Goal: Transaction & Acquisition: Book appointment/travel/reservation

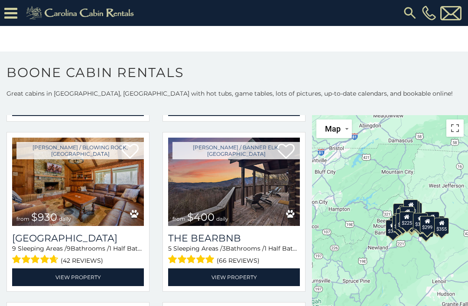
scroll to position [695, 0]
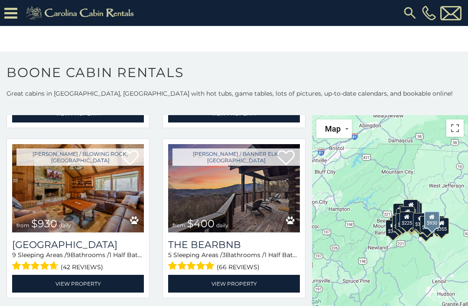
click at [56, 210] on img at bounding box center [78, 188] width 132 height 88
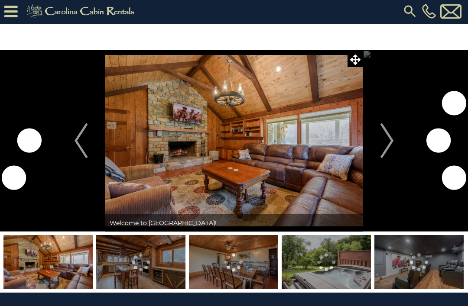
scroll to position [3, 0]
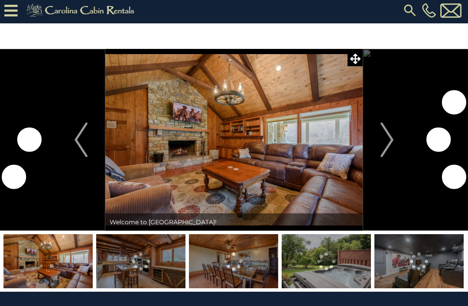
click at [386, 143] on img "Next" at bounding box center [386, 140] width 13 height 35
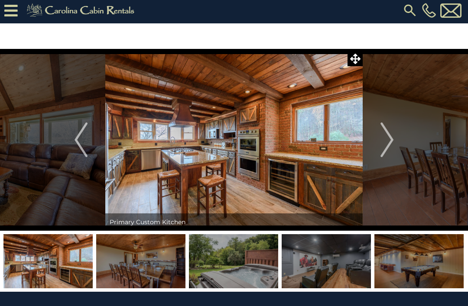
click at [144, 275] on img at bounding box center [140, 261] width 89 height 54
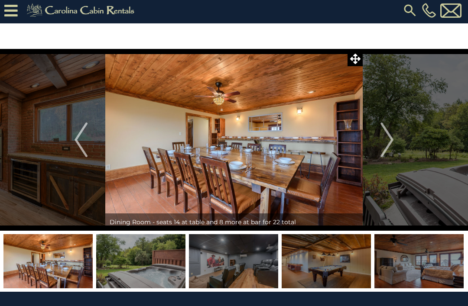
click at [155, 269] on img at bounding box center [140, 261] width 89 height 54
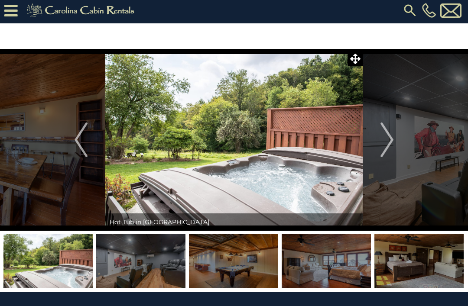
click at [248, 265] on img at bounding box center [233, 261] width 89 height 54
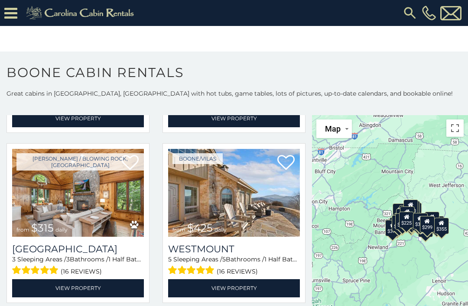
scroll to position [184, 0]
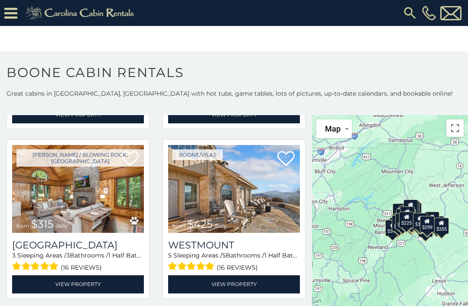
click at [239, 283] on link "View Property" at bounding box center [234, 284] width 132 height 18
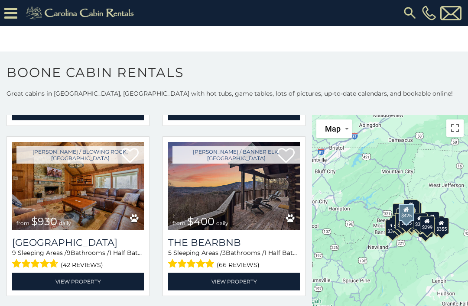
scroll to position [697, 0]
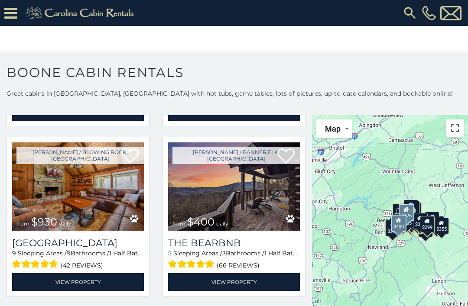
click at [237, 282] on link "View Property" at bounding box center [234, 282] width 132 height 18
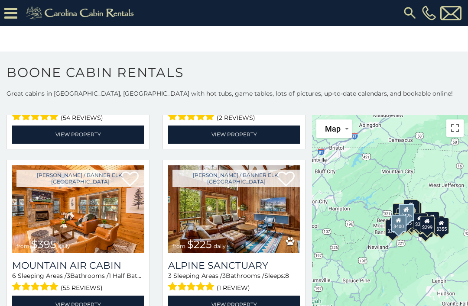
scroll to position [2206, 0]
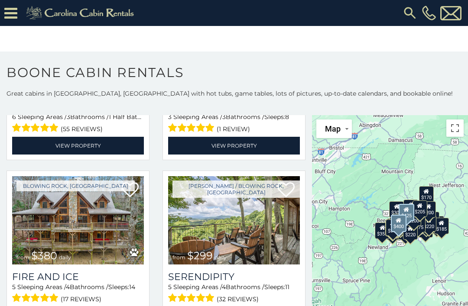
scroll to position [2359, 0]
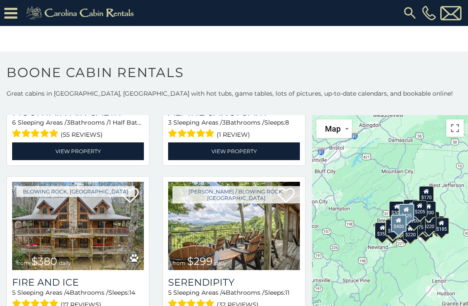
click at [58, 245] on img at bounding box center [78, 226] width 132 height 88
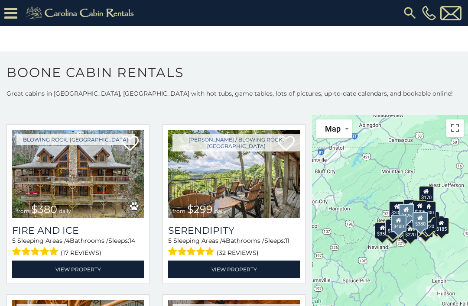
click at [52, 243] on div "5 Sleeping Areas / 4 Bathrooms / Sleeps: 14 (17 reviews)" at bounding box center [78, 247] width 132 height 22
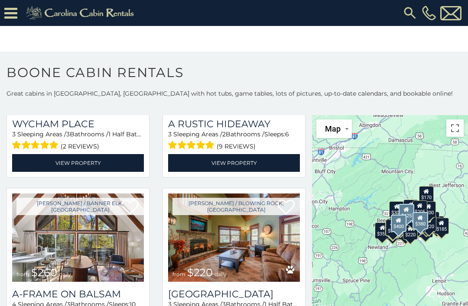
scroll to position [3557, 0]
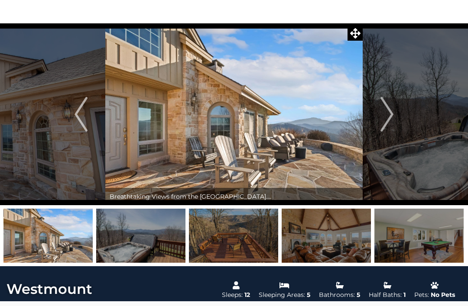
scroll to position [27, 0]
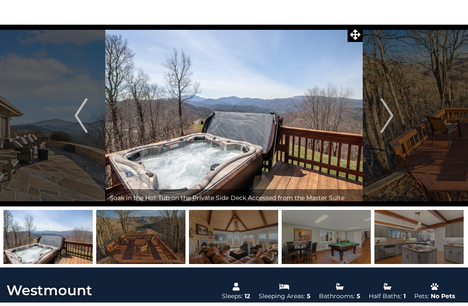
click at [45, 233] on img at bounding box center [47, 237] width 89 height 54
click at [137, 245] on img at bounding box center [140, 237] width 89 height 54
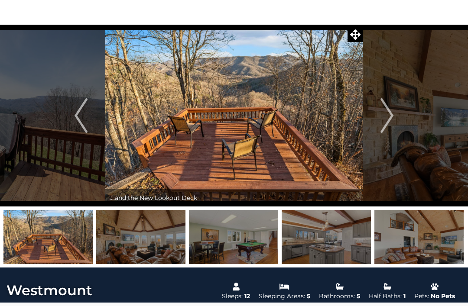
click at [241, 238] on img at bounding box center [233, 237] width 89 height 54
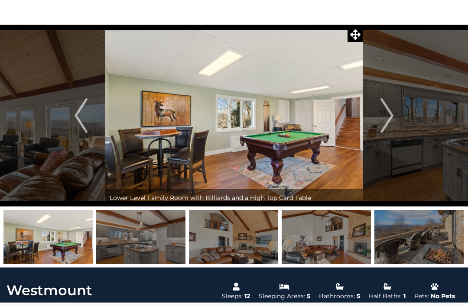
click at [322, 236] on img at bounding box center [325, 237] width 89 height 54
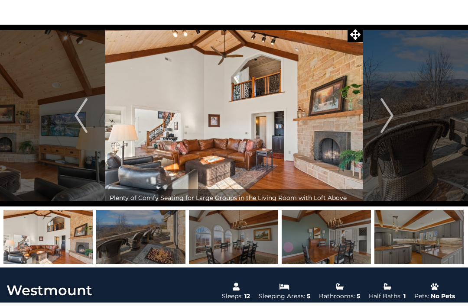
click at [324, 250] on img at bounding box center [325, 237] width 89 height 54
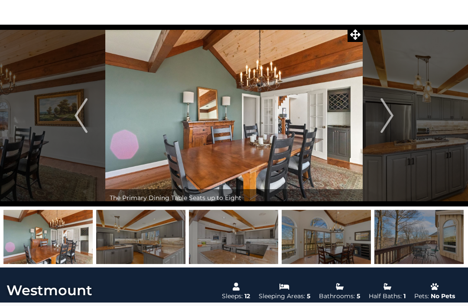
click at [327, 233] on img at bounding box center [325, 237] width 89 height 54
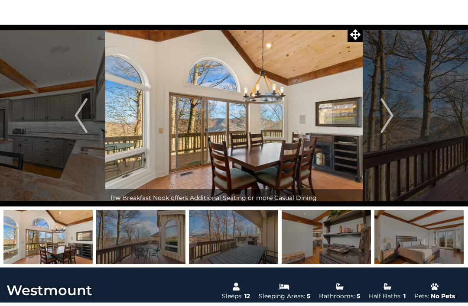
click at [332, 244] on img at bounding box center [325, 237] width 89 height 54
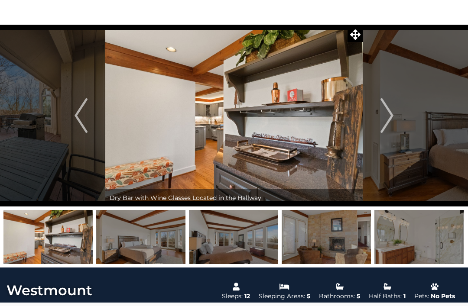
click at [406, 242] on img at bounding box center [418, 237] width 89 height 54
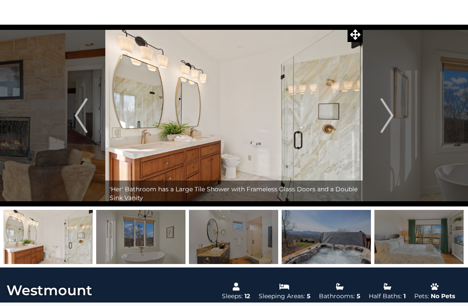
click at [335, 249] on img at bounding box center [325, 237] width 89 height 54
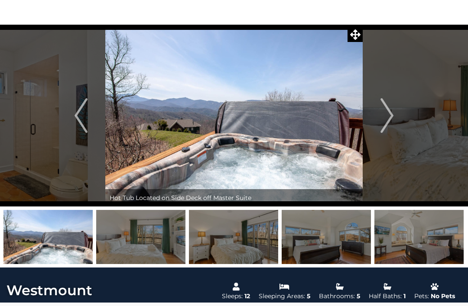
click at [407, 241] on img at bounding box center [418, 237] width 89 height 54
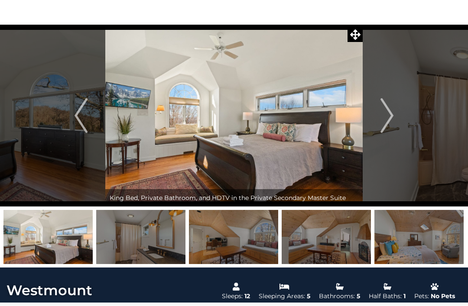
click at [414, 245] on img at bounding box center [418, 237] width 89 height 54
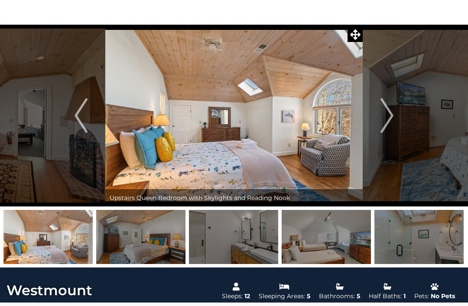
click at [412, 231] on img at bounding box center [418, 237] width 89 height 54
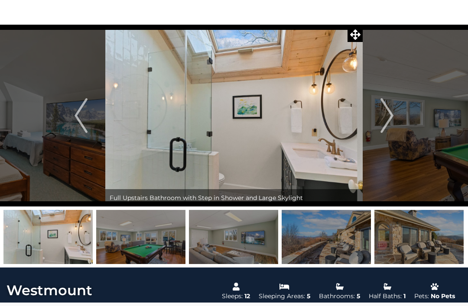
click at [410, 226] on img at bounding box center [418, 237] width 89 height 54
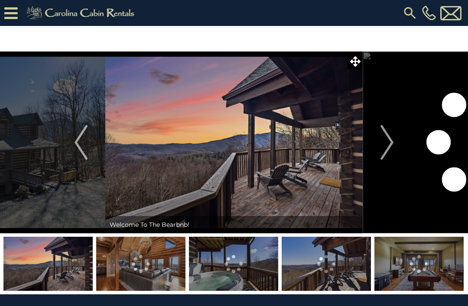
click at [398, 139] on button "Next" at bounding box center [386, 143] width 48 height 182
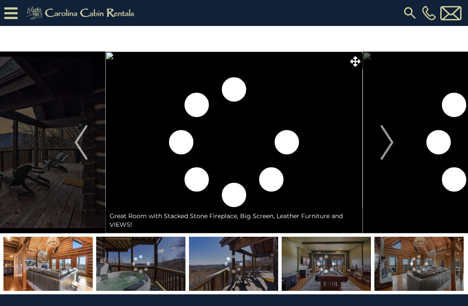
click at [388, 149] on img "Next" at bounding box center [386, 142] width 13 height 35
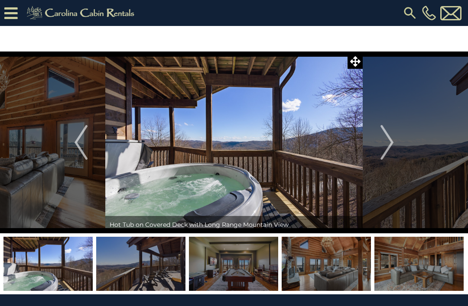
click at [389, 143] on img "Next" at bounding box center [386, 142] width 13 height 35
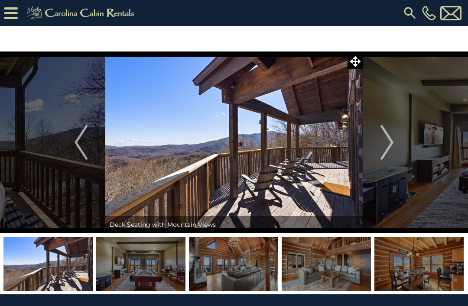
click at [393, 146] on img "Next" at bounding box center [386, 142] width 13 height 35
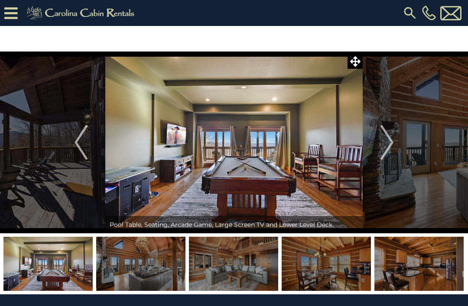
click at [395, 145] on button "Next" at bounding box center [386, 143] width 48 height 182
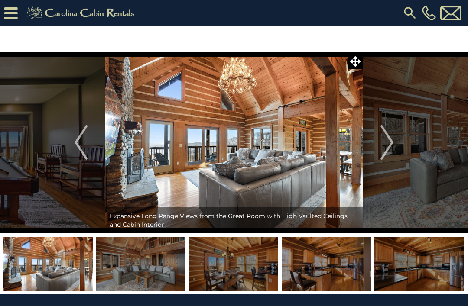
click at [393, 142] on img "Next" at bounding box center [386, 142] width 13 height 35
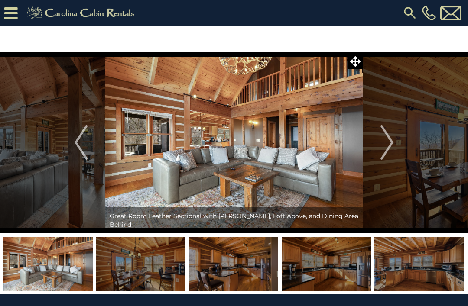
click at [397, 143] on button "Next" at bounding box center [386, 143] width 48 height 182
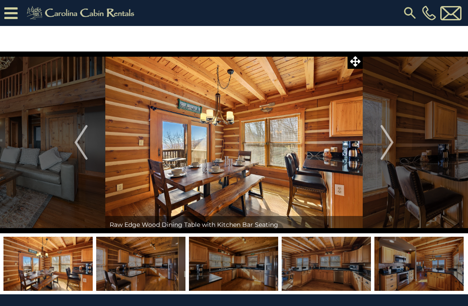
click at [401, 170] on button "Next" at bounding box center [386, 143] width 48 height 182
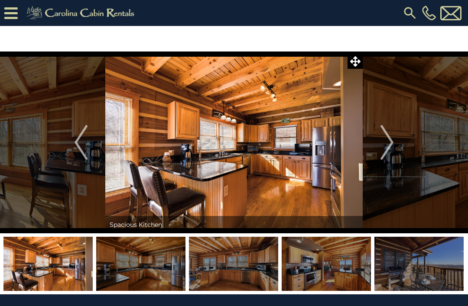
click at [392, 145] on img "Next" at bounding box center [386, 142] width 13 height 35
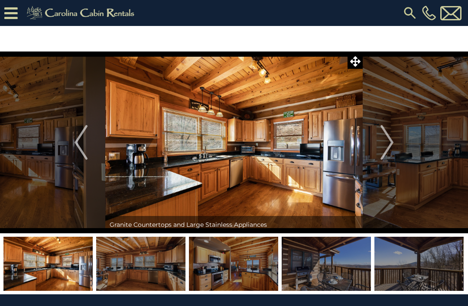
click at [395, 144] on button "Next" at bounding box center [386, 143] width 48 height 182
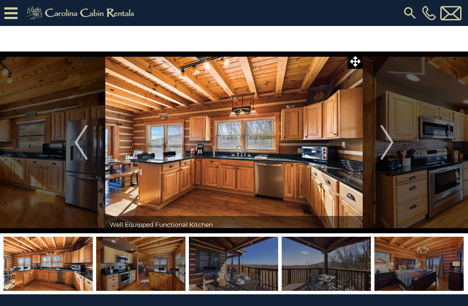
click at [394, 145] on button "Next" at bounding box center [386, 143] width 48 height 182
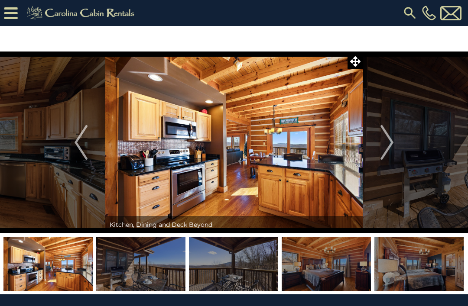
click at [392, 146] on img "Next" at bounding box center [386, 142] width 13 height 35
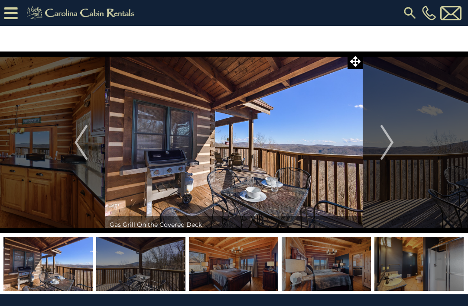
click at [393, 149] on img "Next" at bounding box center [386, 142] width 13 height 35
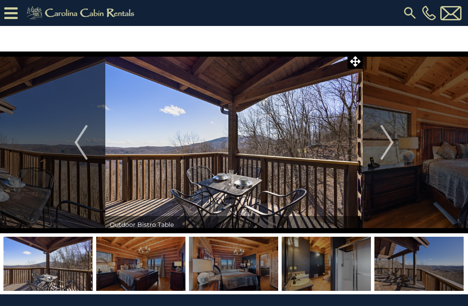
click at [393, 145] on img "Next" at bounding box center [386, 142] width 13 height 35
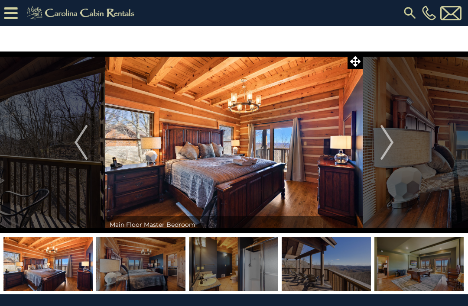
click at [391, 147] on img "Next" at bounding box center [386, 142] width 13 height 35
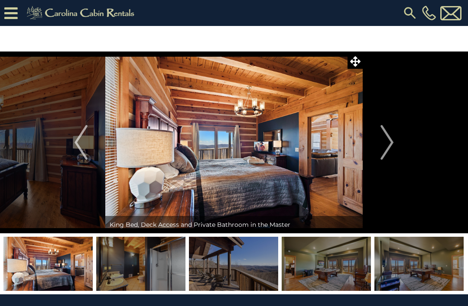
click at [390, 148] on img "Next" at bounding box center [386, 142] width 13 height 35
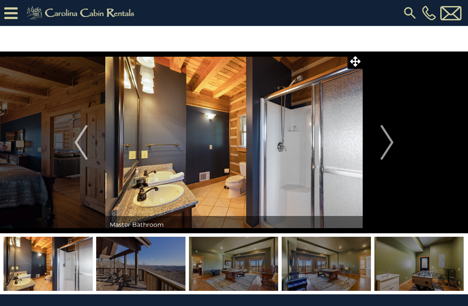
click at [388, 152] on img "Next" at bounding box center [386, 142] width 13 height 35
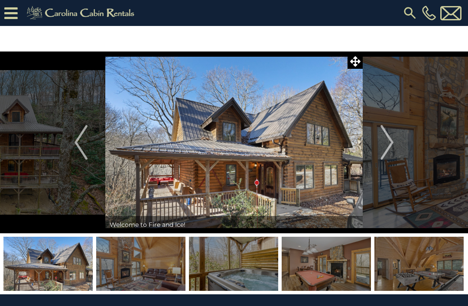
click at [385, 149] on img "Next" at bounding box center [386, 142] width 13 height 35
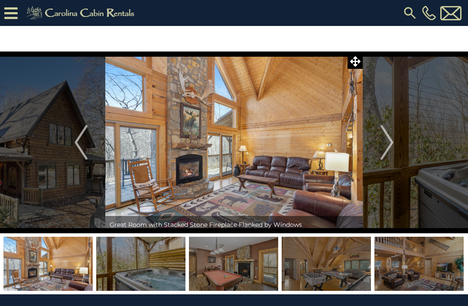
click at [388, 158] on img "Next" at bounding box center [386, 142] width 13 height 35
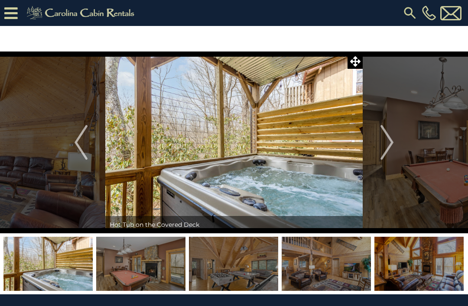
click at [391, 153] on img "Next" at bounding box center [386, 142] width 13 height 35
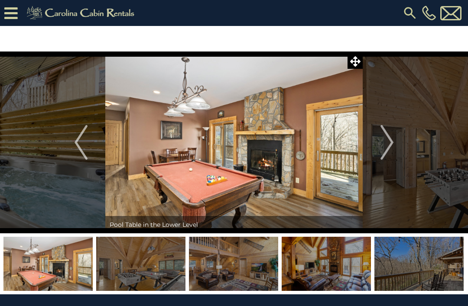
click at [391, 146] on img "Next" at bounding box center [386, 142] width 13 height 35
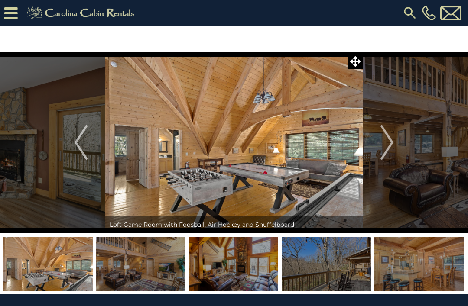
click at [396, 155] on button "Next" at bounding box center [386, 143] width 48 height 182
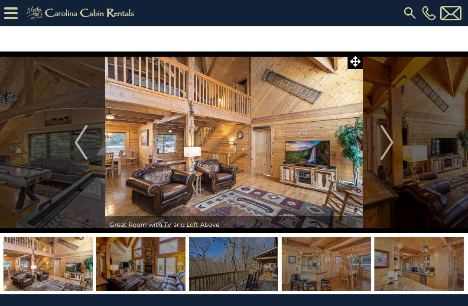
click at [394, 150] on button "Next" at bounding box center [386, 143] width 48 height 182
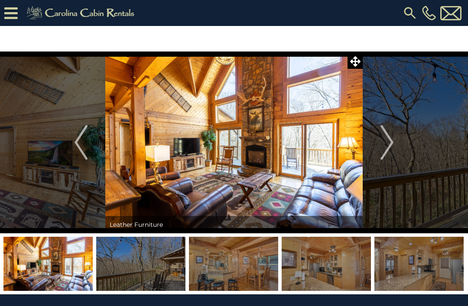
click at [393, 153] on img "Next" at bounding box center [386, 142] width 13 height 35
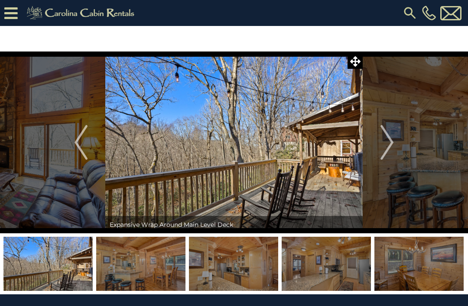
click at [393, 149] on img "Next" at bounding box center [386, 142] width 13 height 35
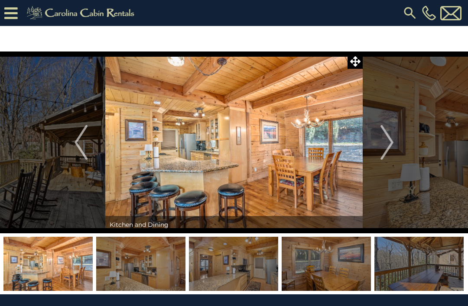
click at [394, 145] on button "Next" at bounding box center [386, 143] width 48 height 182
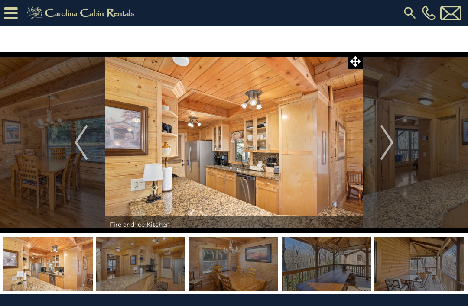
click at [389, 151] on img "Next" at bounding box center [386, 142] width 13 height 35
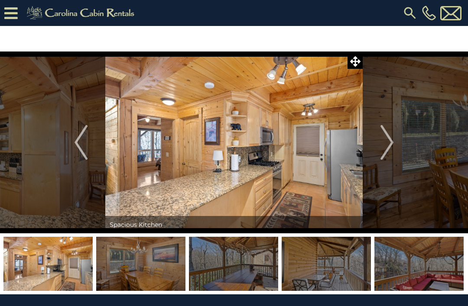
click at [390, 152] on img "Next" at bounding box center [386, 142] width 13 height 35
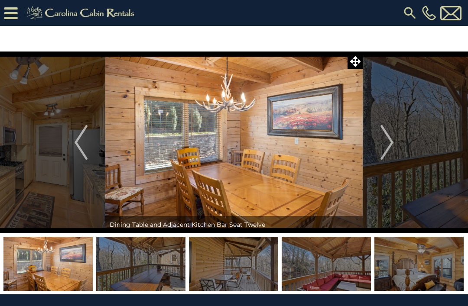
click at [398, 145] on button "Next" at bounding box center [386, 143] width 48 height 182
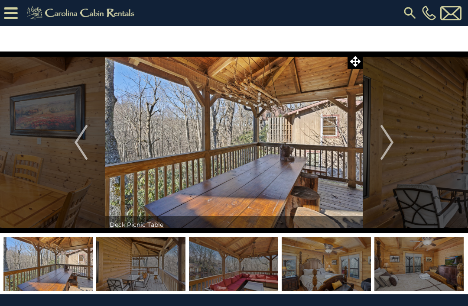
click at [398, 148] on button "Next" at bounding box center [386, 143] width 48 height 182
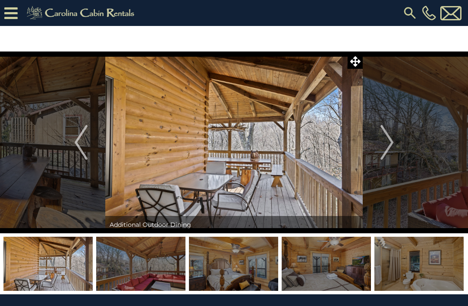
click at [398, 149] on button "Next" at bounding box center [386, 143] width 48 height 182
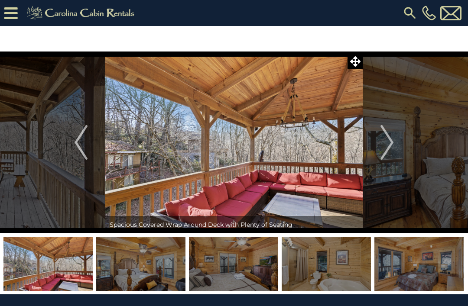
click at [397, 149] on button "Next" at bounding box center [386, 143] width 48 height 182
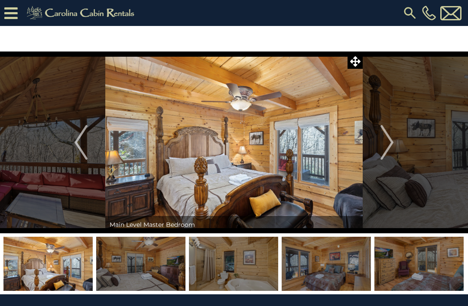
click at [394, 153] on button "Next" at bounding box center [386, 143] width 48 height 182
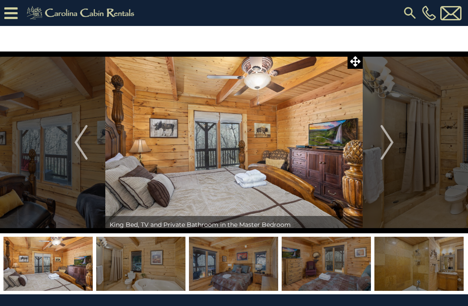
click at [391, 149] on img "Next" at bounding box center [386, 142] width 13 height 35
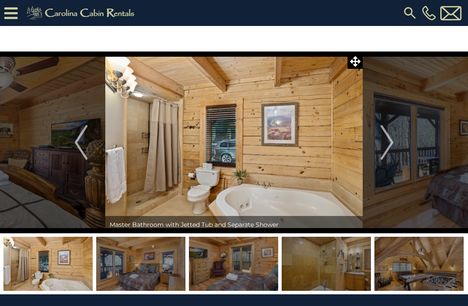
click at [396, 151] on button "Next" at bounding box center [386, 143] width 48 height 182
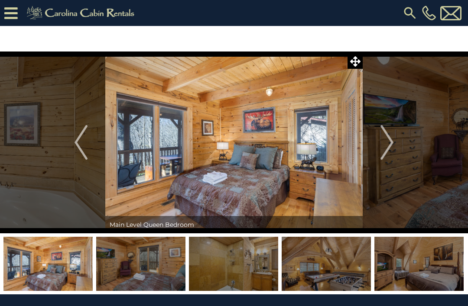
click at [393, 152] on img "Next" at bounding box center [386, 142] width 13 height 35
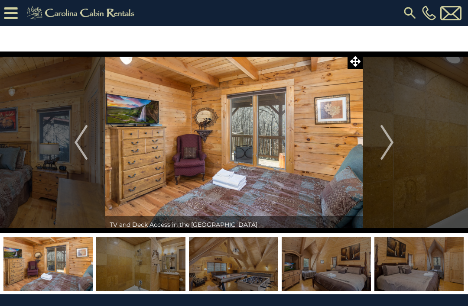
click at [396, 150] on button "Next" at bounding box center [386, 143] width 48 height 182
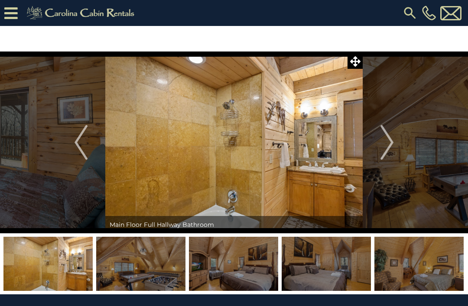
click at [391, 152] on img "Next" at bounding box center [386, 142] width 13 height 35
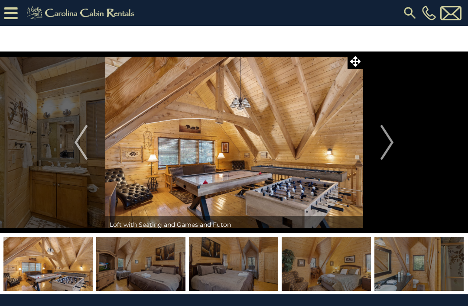
click at [392, 147] on img "Next" at bounding box center [386, 142] width 13 height 35
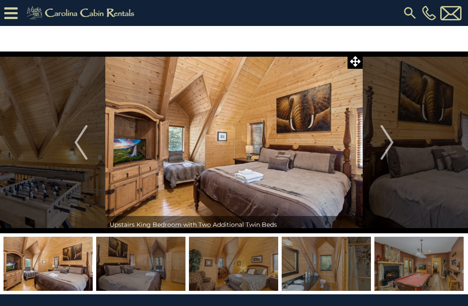
click at [396, 146] on button "Next" at bounding box center [386, 143] width 48 height 182
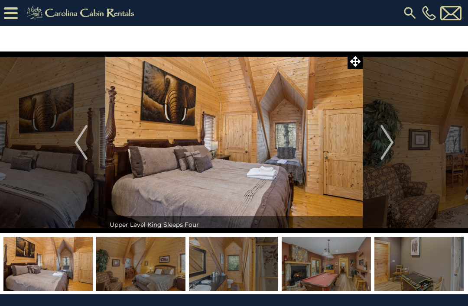
click at [396, 148] on button "Next" at bounding box center [386, 143] width 48 height 182
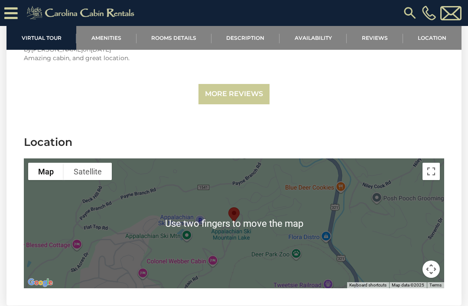
scroll to position [1996, 0]
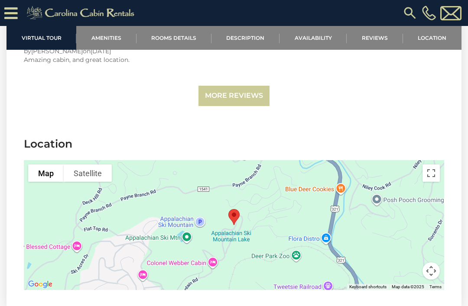
click at [215, 262] on div at bounding box center [234, 225] width 420 height 130
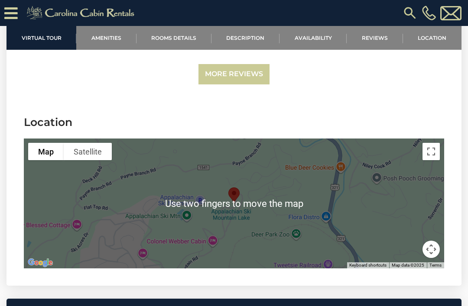
scroll to position [2025, 0]
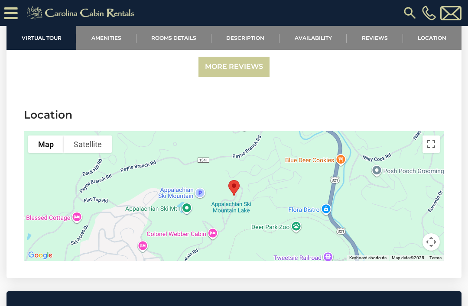
click at [202, 233] on div at bounding box center [234, 196] width 420 height 130
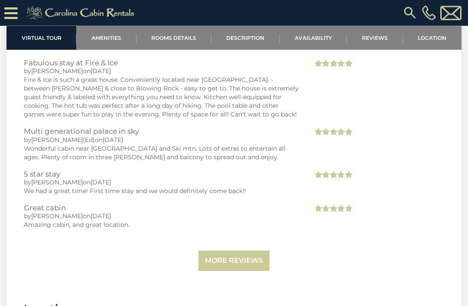
scroll to position [1824, 0]
